Goal: Check status: Check status

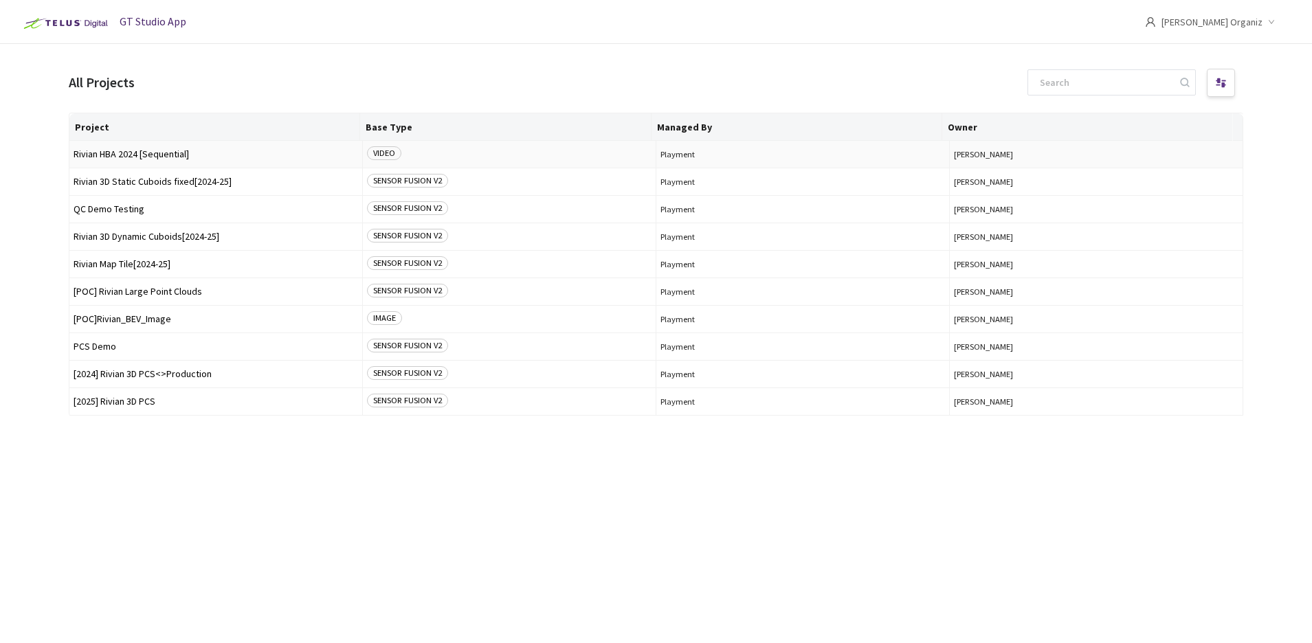
click at [162, 148] on td "Rivian HBA 2024 [Sequential]" at bounding box center [216, 154] width 294 height 27
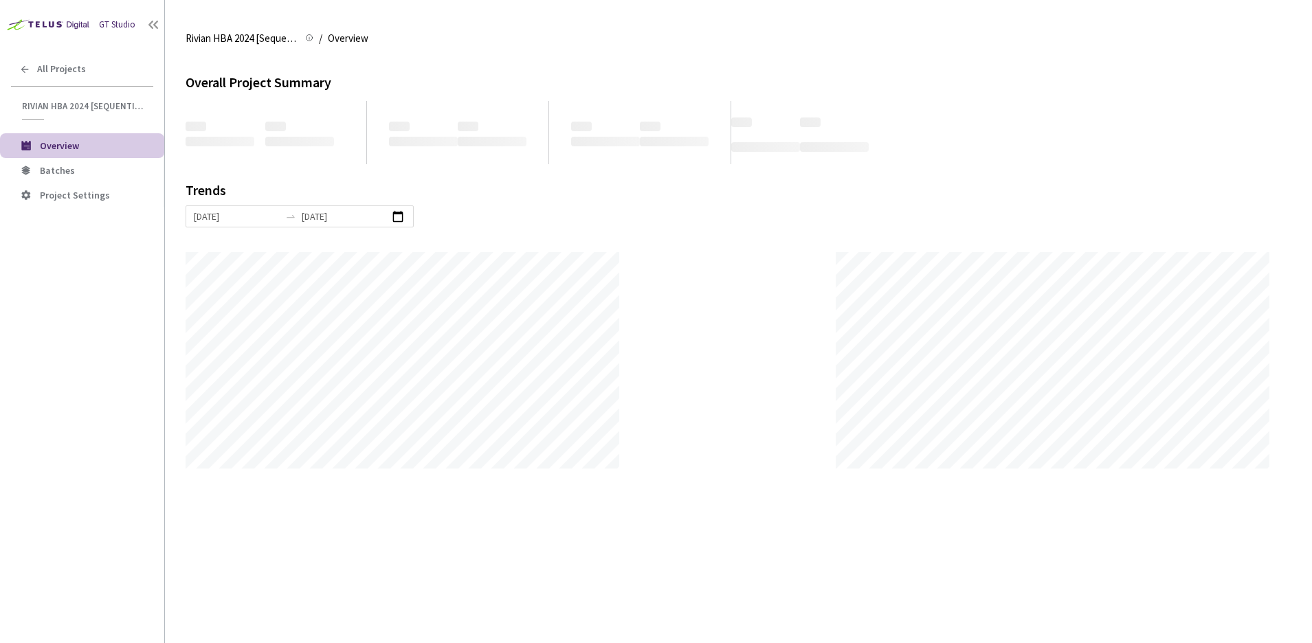
scroll to position [643, 1312]
click at [109, 170] on span "Batches" at bounding box center [96, 171] width 113 height 12
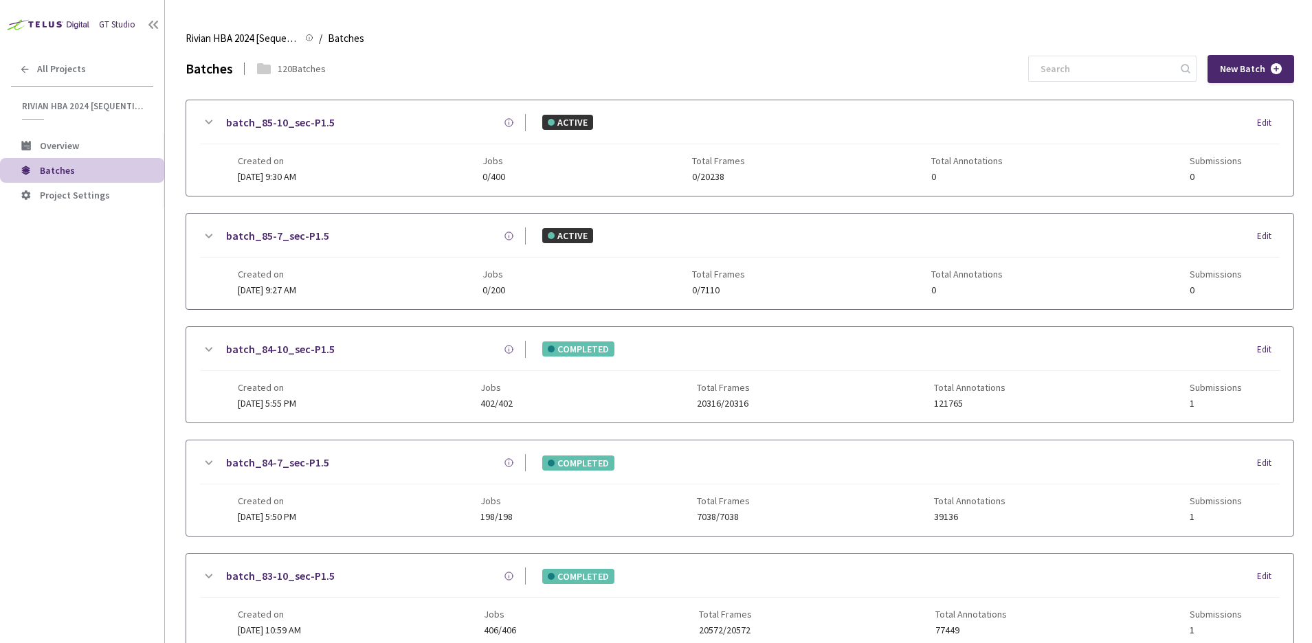
click at [167, 237] on main "Rivian HBA 2024 [Sequential] Rivian HBA 2024 [Sequential] / Batches Batches Bat…" at bounding box center [738, 321] width 1147 height 643
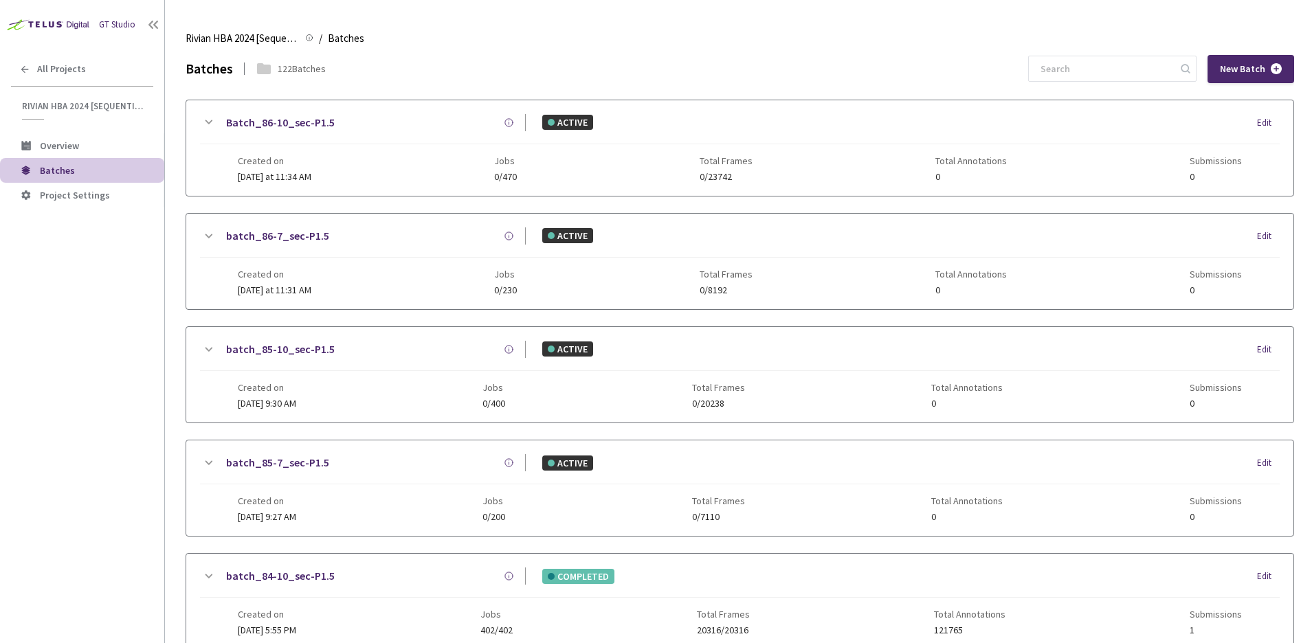
click at [167, 237] on main "Rivian HBA 2024 [Sequential] Rivian HBA 2024 [Sequential] / Batches Batches Bat…" at bounding box center [738, 321] width 1147 height 643
click at [178, 228] on main "Rivian HBA 2024 [Sequential] Rivian HBA 2024 [Sequential] / Batches Batches Bat…" at bounding box center [738, 321] width 1147 height 643
click at [186, 265] on div "batch_86-7_sec-P1.5 ACTIVE Edit Created on Today at 11:31 AM Jobs 0/230 Total F…" at bounding box center [740, 261] width 1109 height 97
click at [184, 266] on main "Rivian HBA 2024 [Sequential] Rivian HBA 2024 [Sequential] / Batches Batches Bat…" at bounding box center [738, 321] width 1147 height 643
click at [1052, 76] on div "Batches 122 Batches New Batch" at bounding box center [740, 69] width 1109 height 28
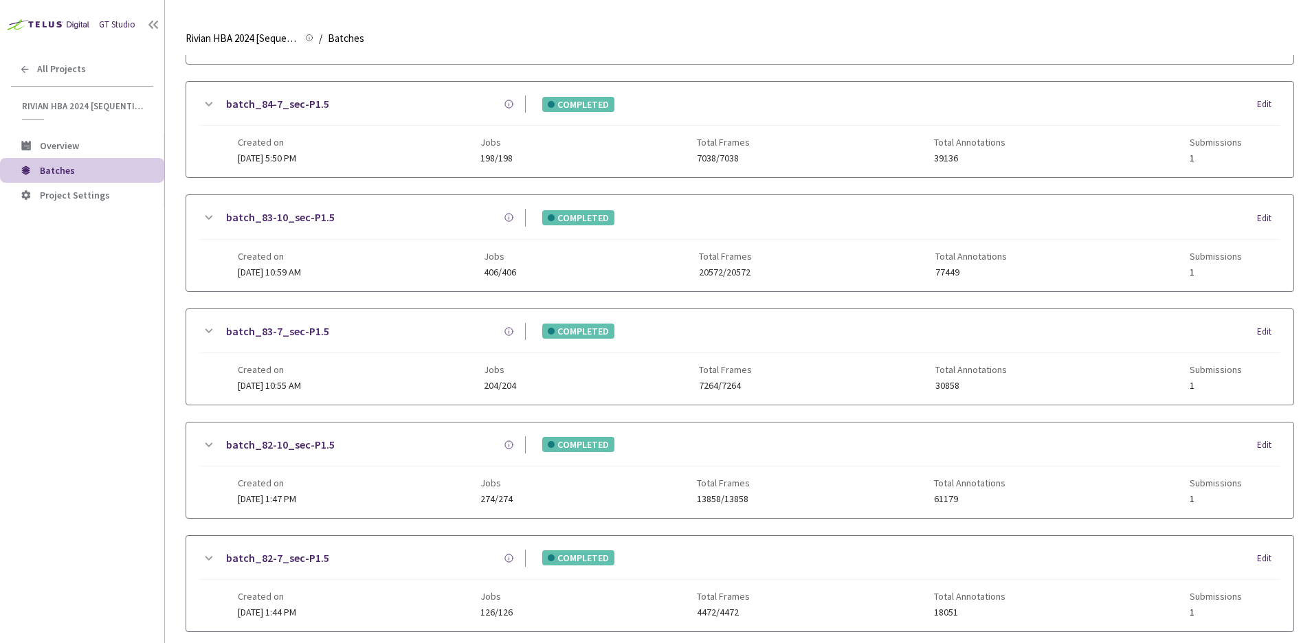
scroll to position [611, 0]
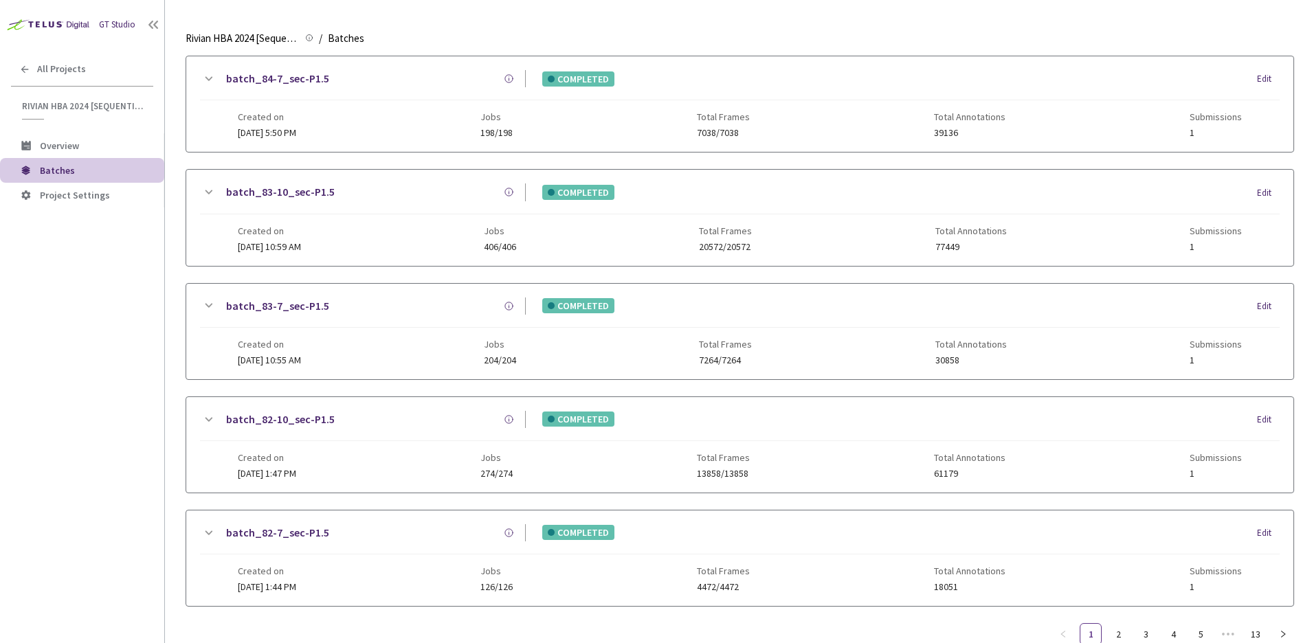
click at [280, 305] on link "batch_83-7_sec-P1.5" at bounding box center [277, 306] width 103 height 17
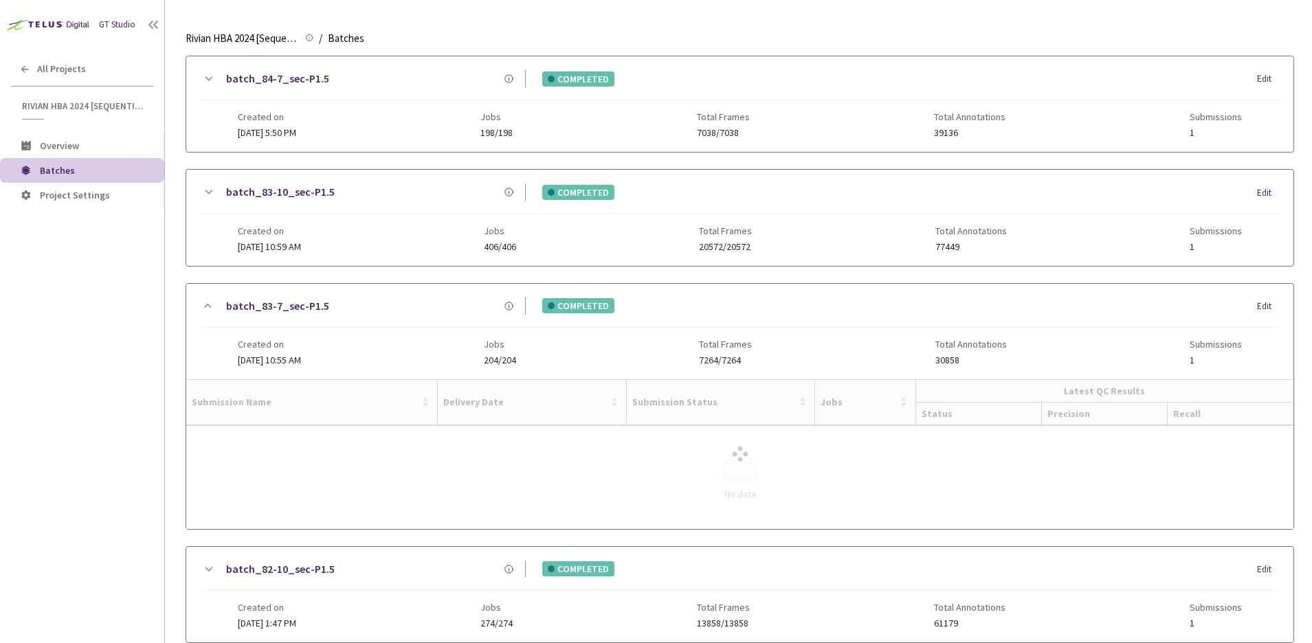
click at [326, 191] on link "batch_83-10_sec-P1.5" at bounding box center [280, 192] width 109 height 17
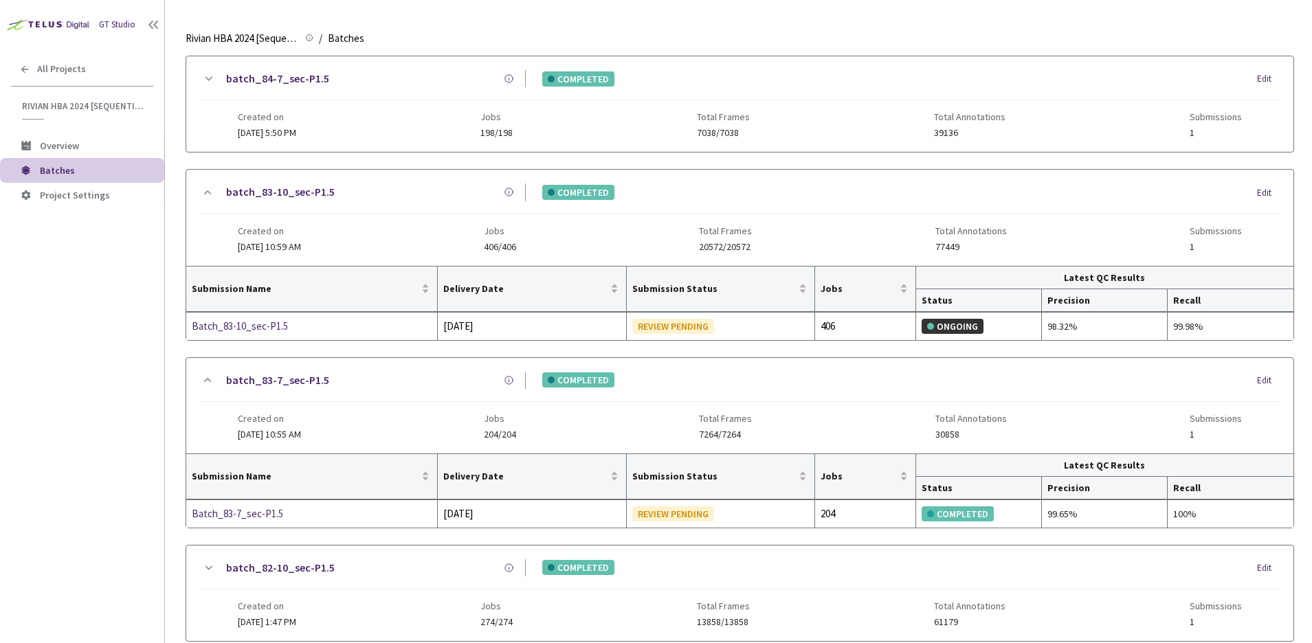
scroll to position [0, 0]
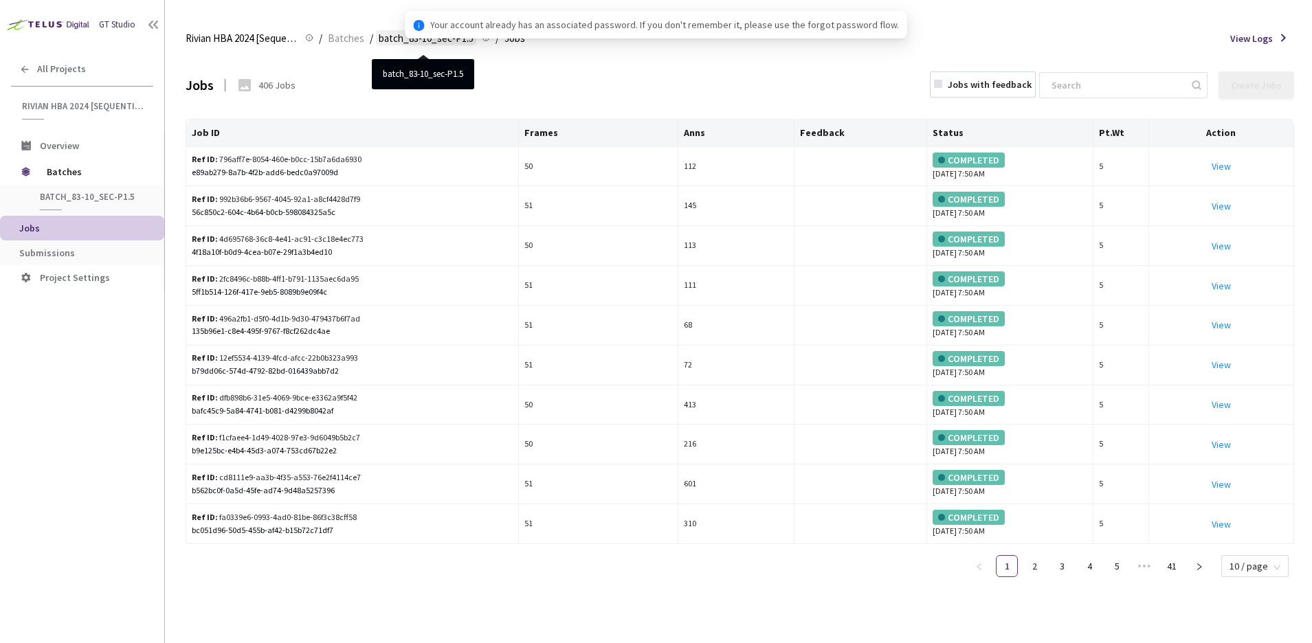
click at [391, 39] on span "batch_83-10_sec-P1.5" at bounding box center [426, 38] width 95 height 16
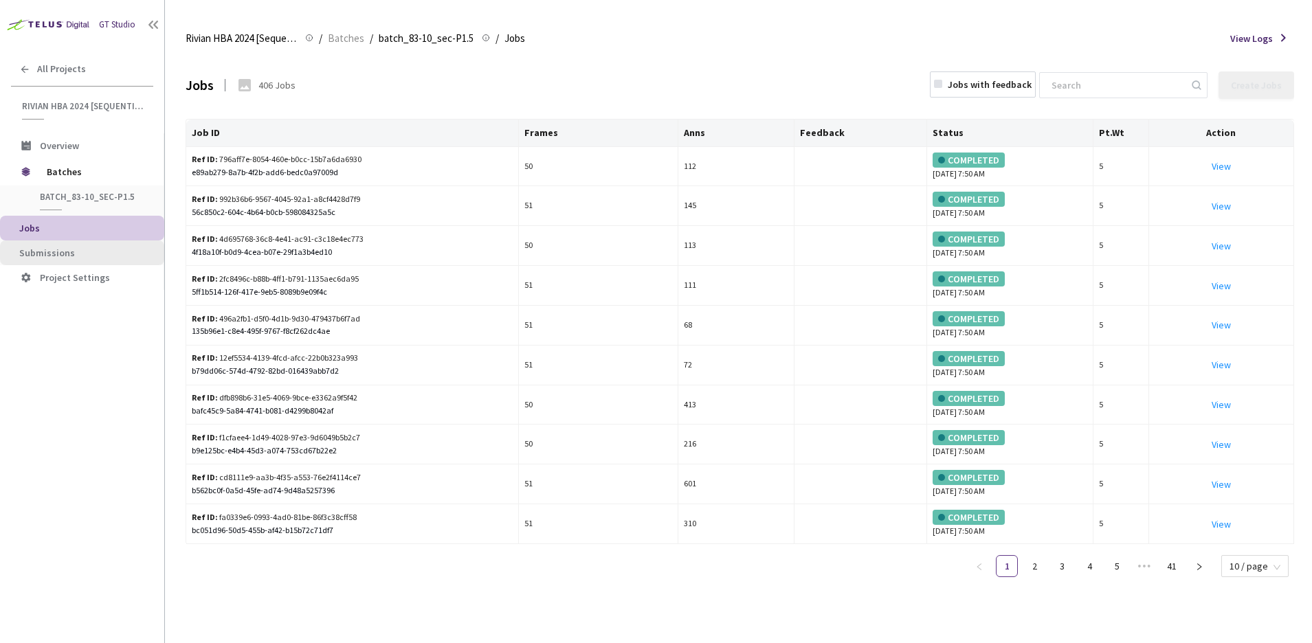
drag, startPoint x: 74, startPoint y: 247, endPoint x: 82, endPoint y: 245, distance: 8.4
click at [74, 247] on span "Submissions" at bounding box center [86, 253] width 134 height 12
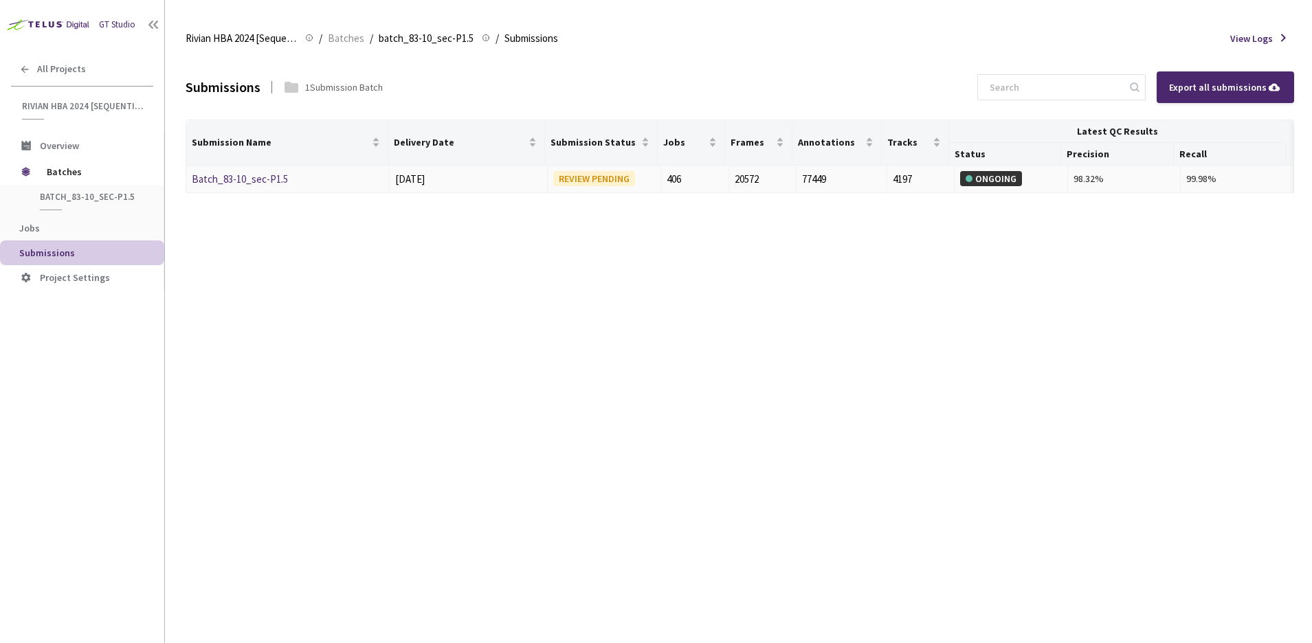
click at [282, 183] on link "Batch_83-10_sec-P1.5" at bounding box center [240, 179] width 96 height 13
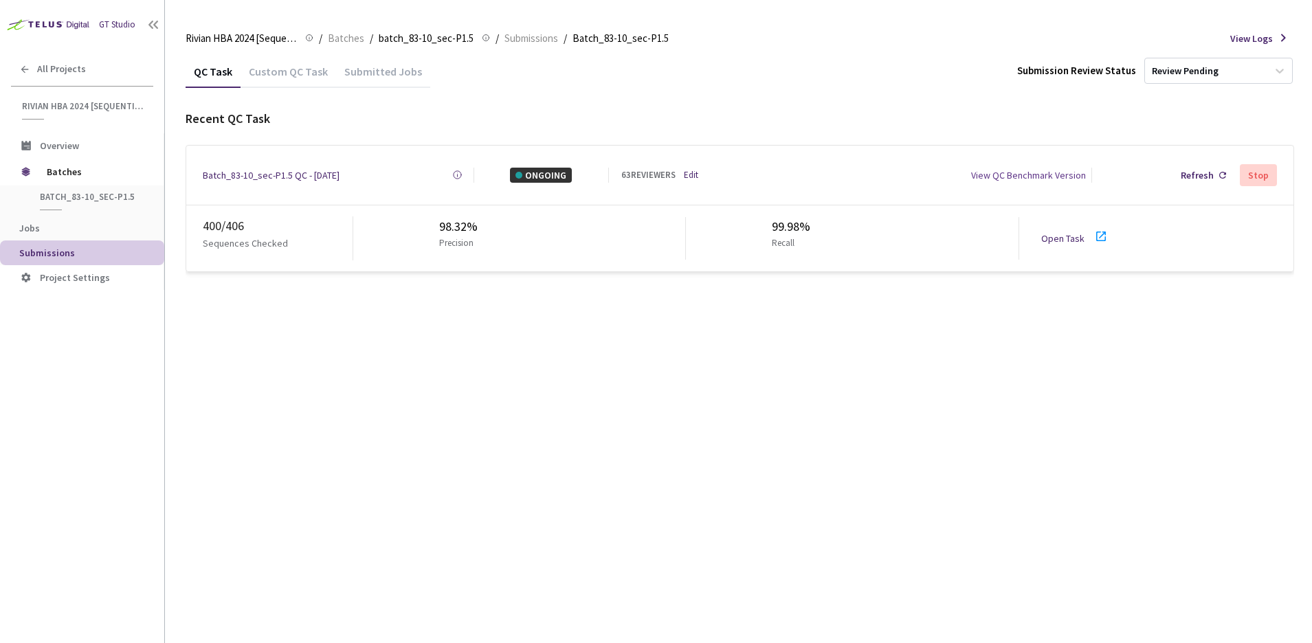
click at [692, 353] on div "QC Task Custom QC Task Submitted Jobs Submission Review Status Review Pending R…" at bounding box center [740, 349] width 1109 height 588
click at [755, 368] on div "QC Task Custom QC Task Submitted Jobs Submission Review Status Review Pending R…" at bounding box center [740, 349] width 1109 height 588
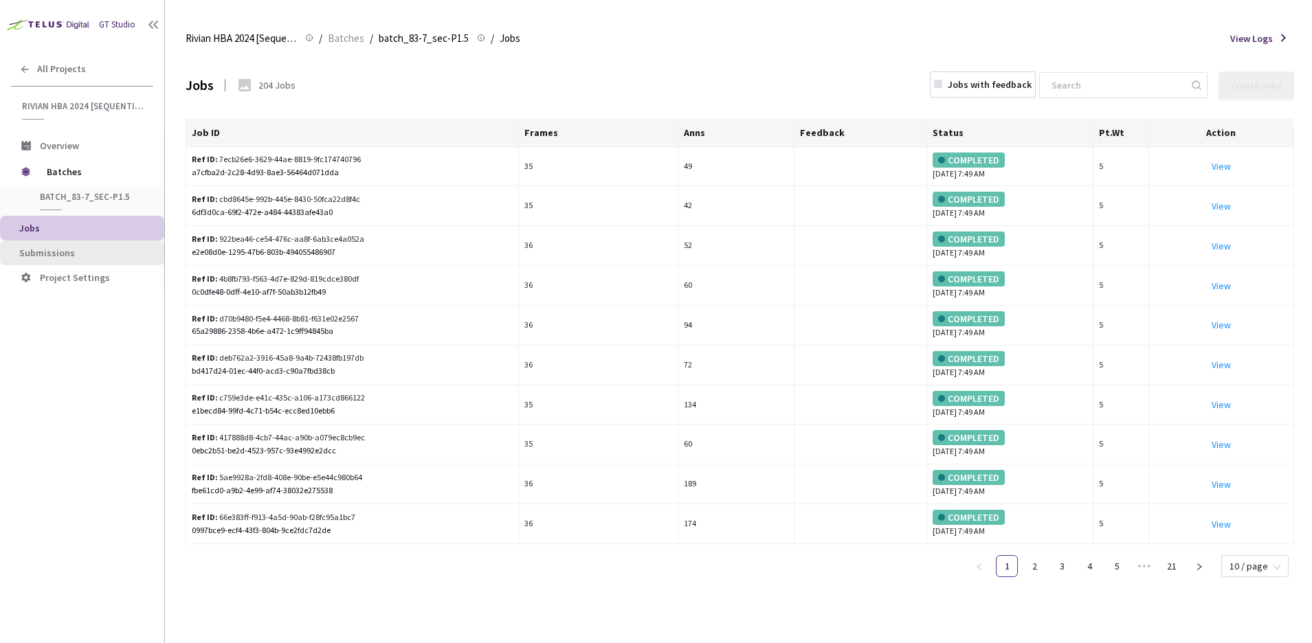
click at [104, 252] on span "Submissions" at bounding box center [86, 253] width 134 height 12
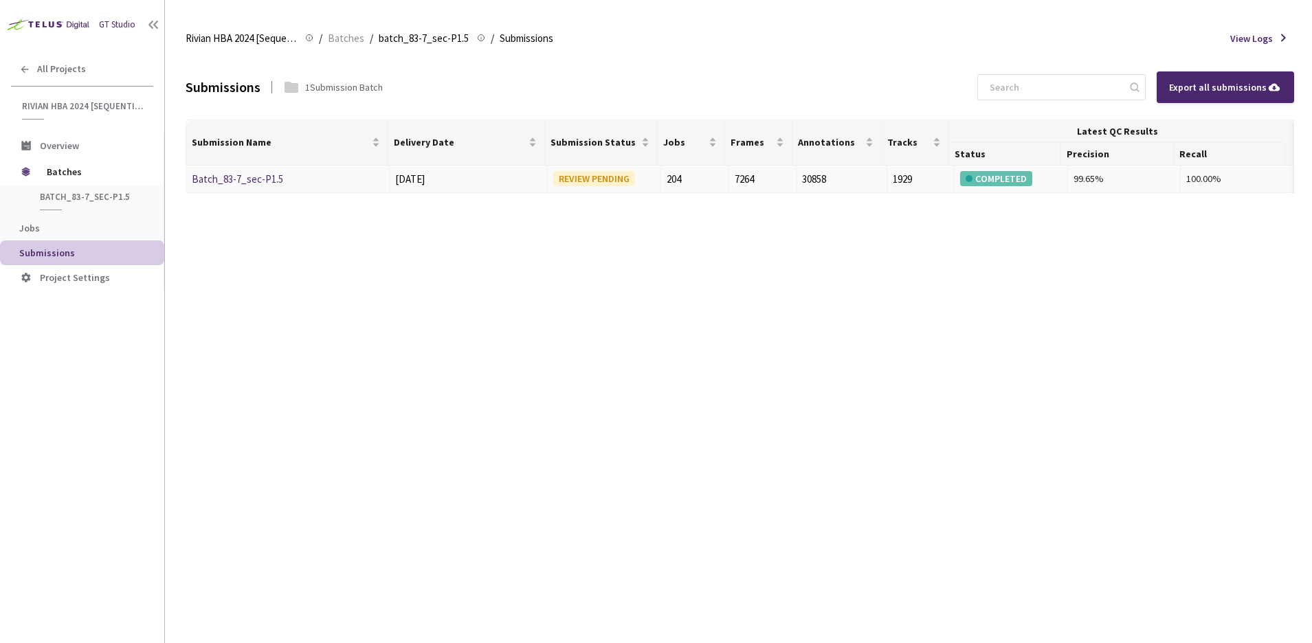
click at [276, 181] on link "Batch_83-7_sec-P1.5" at bounding box center [237, 179] width 91 height 13
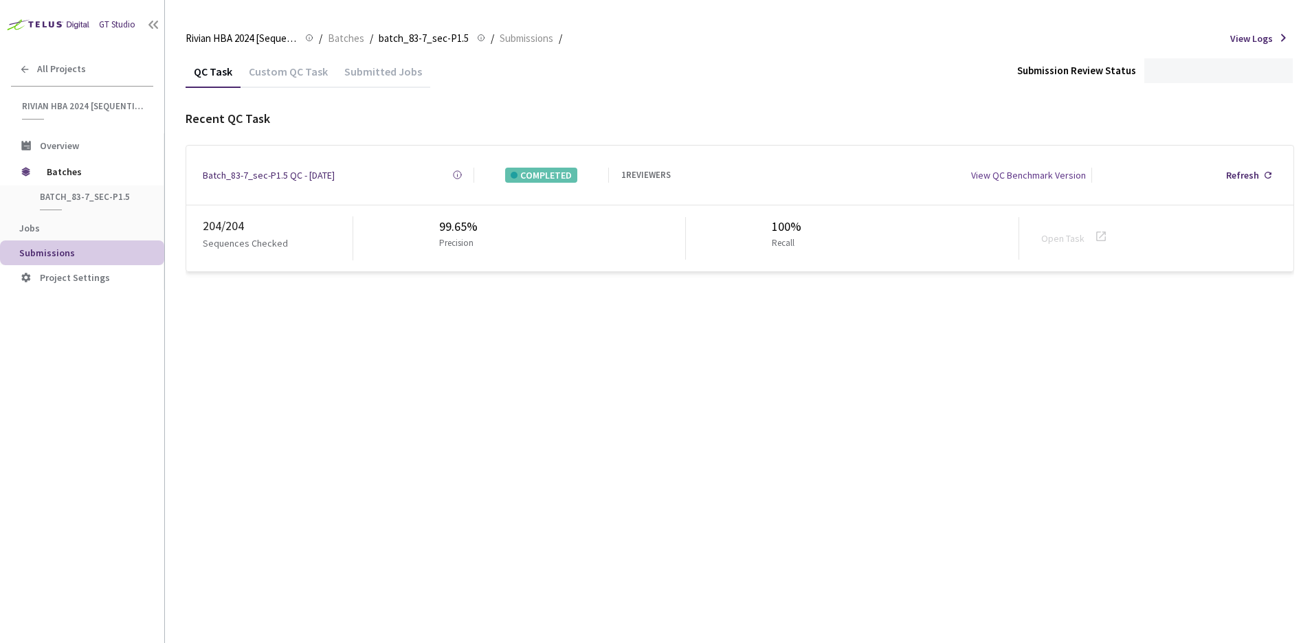
click at [747, 452] on div "QC Task Custom QC Task Submitted Jobs Submission Review Status Recent QC Task B…" at bounding box center [740, 349] width 1109 height 588
